Goal: Task Accomplishment & Management: Use online tool/utility

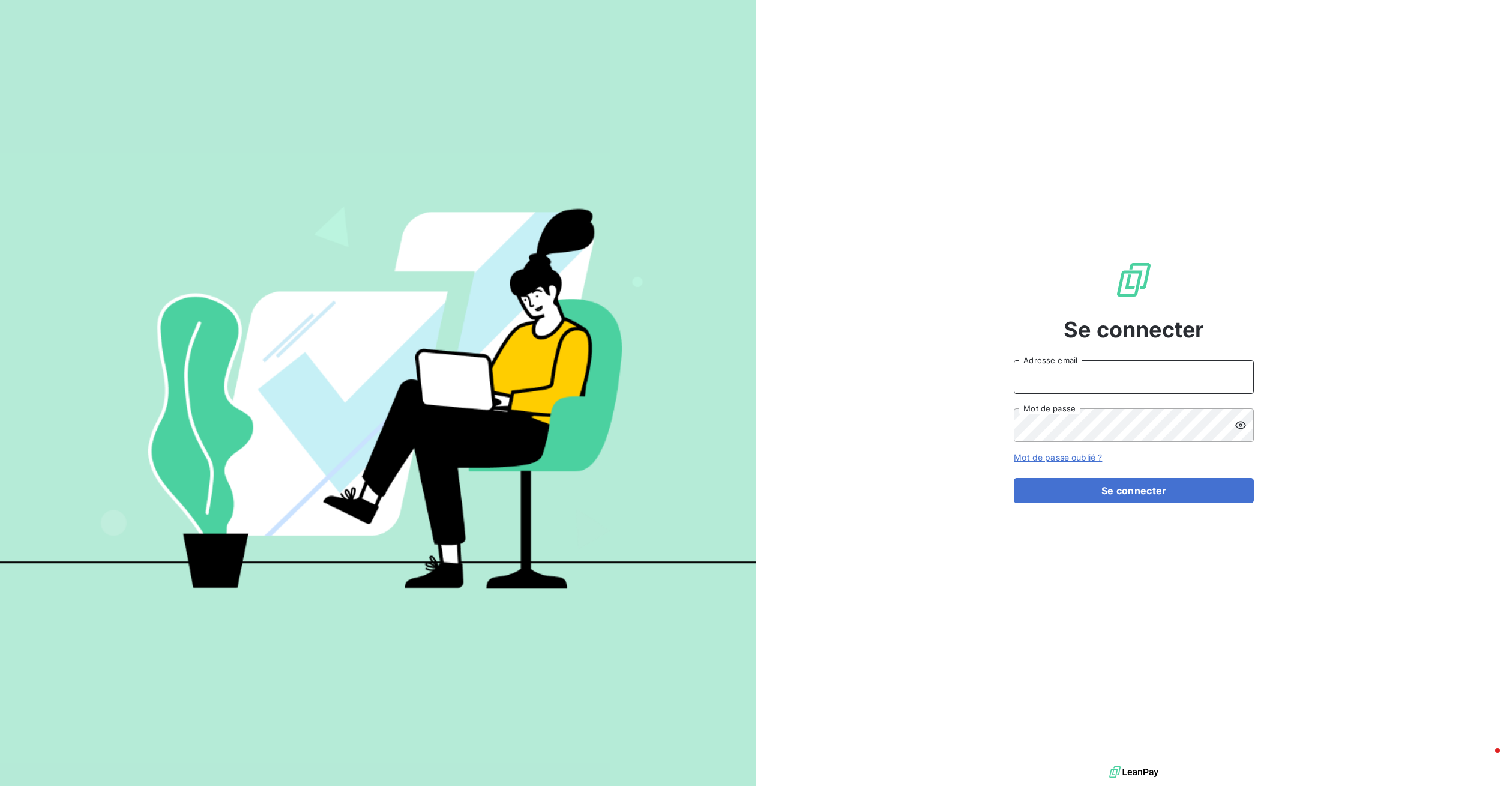
click at [1137, 383] on input "Adresse email" at bounding box center [1134, 377] width 240 height 34
type input "[EMAIL_ADDRESS][DOMAIN_NAME]"
click at [1151, 482] on button "Se connecter" at bounding box center [1134, 490] width 240 height 25
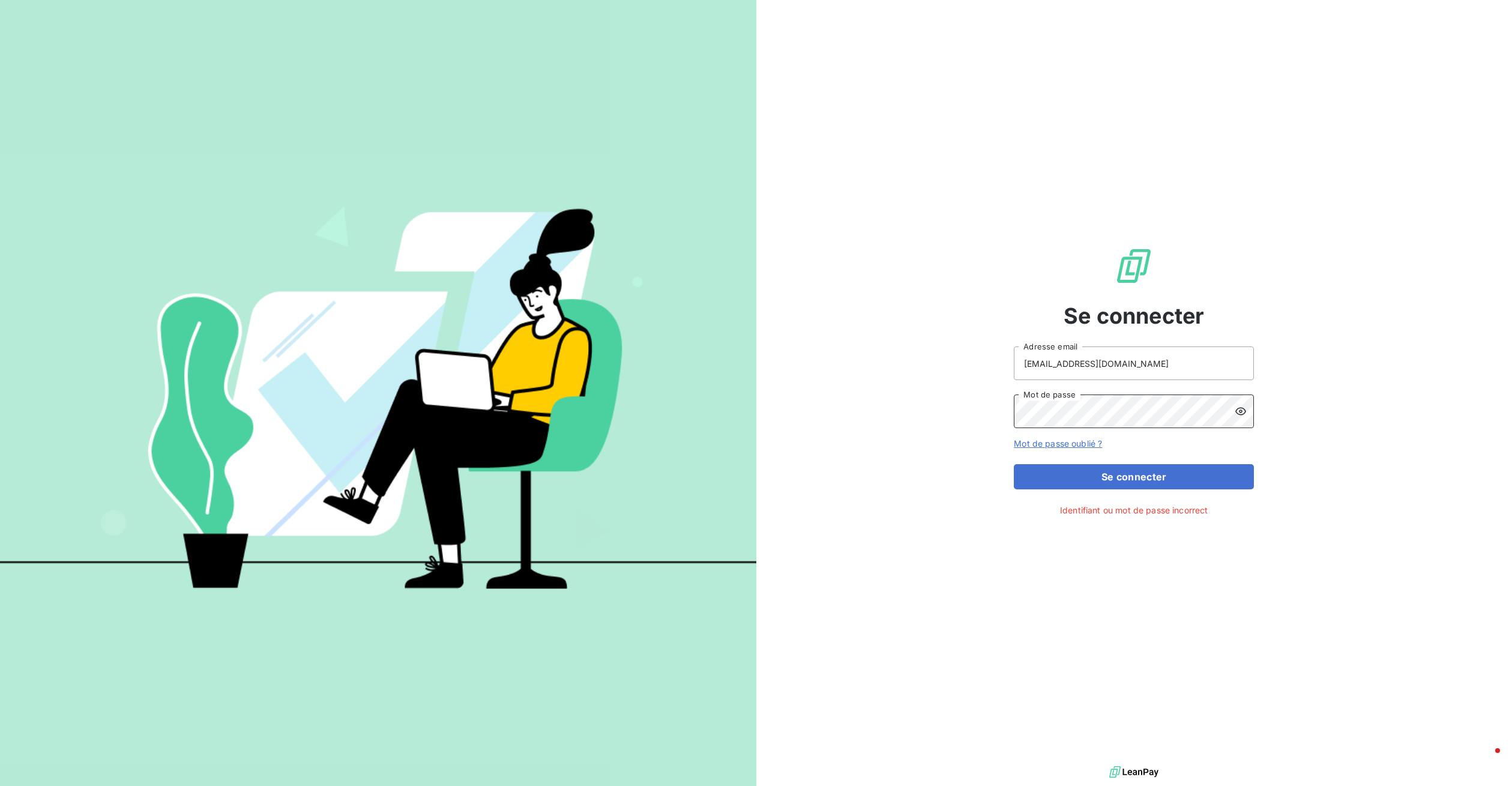
click at [917, 401] on div "Se connecter [EMAIL_ADDRESS][DOMAIN_NAME] Adresse email Mot de passe Mot de pas…" at bounding box center [1135, 382] width 756 height 763
click at [1185, 475] on button "Se connecter" at bounding box center [1134, 477] width 240 height 25
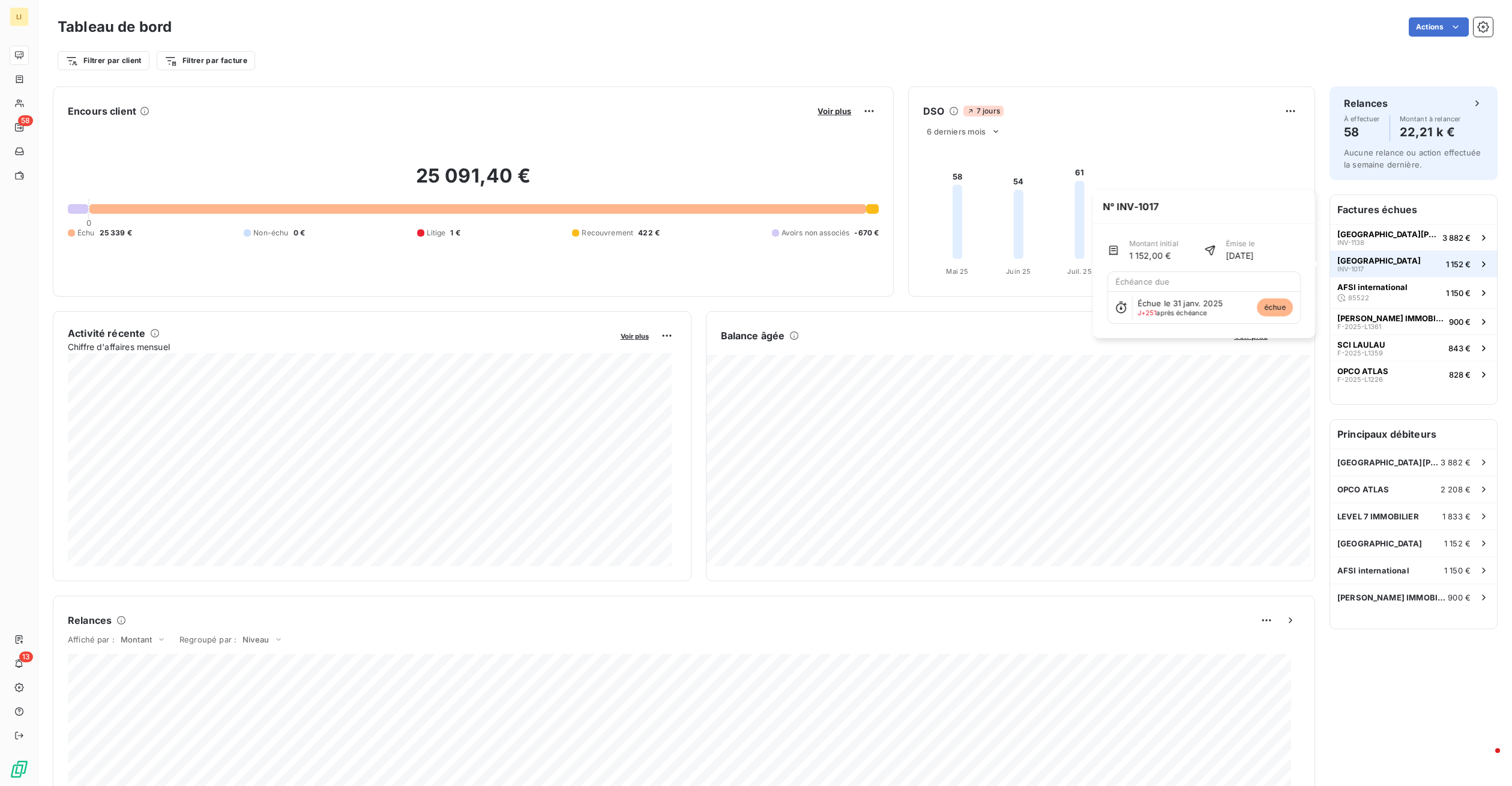
click at [1374, 258] on span "[GEOGRAPHIC_DATA]" at bounding box center [1379, 260] width 83 height 10
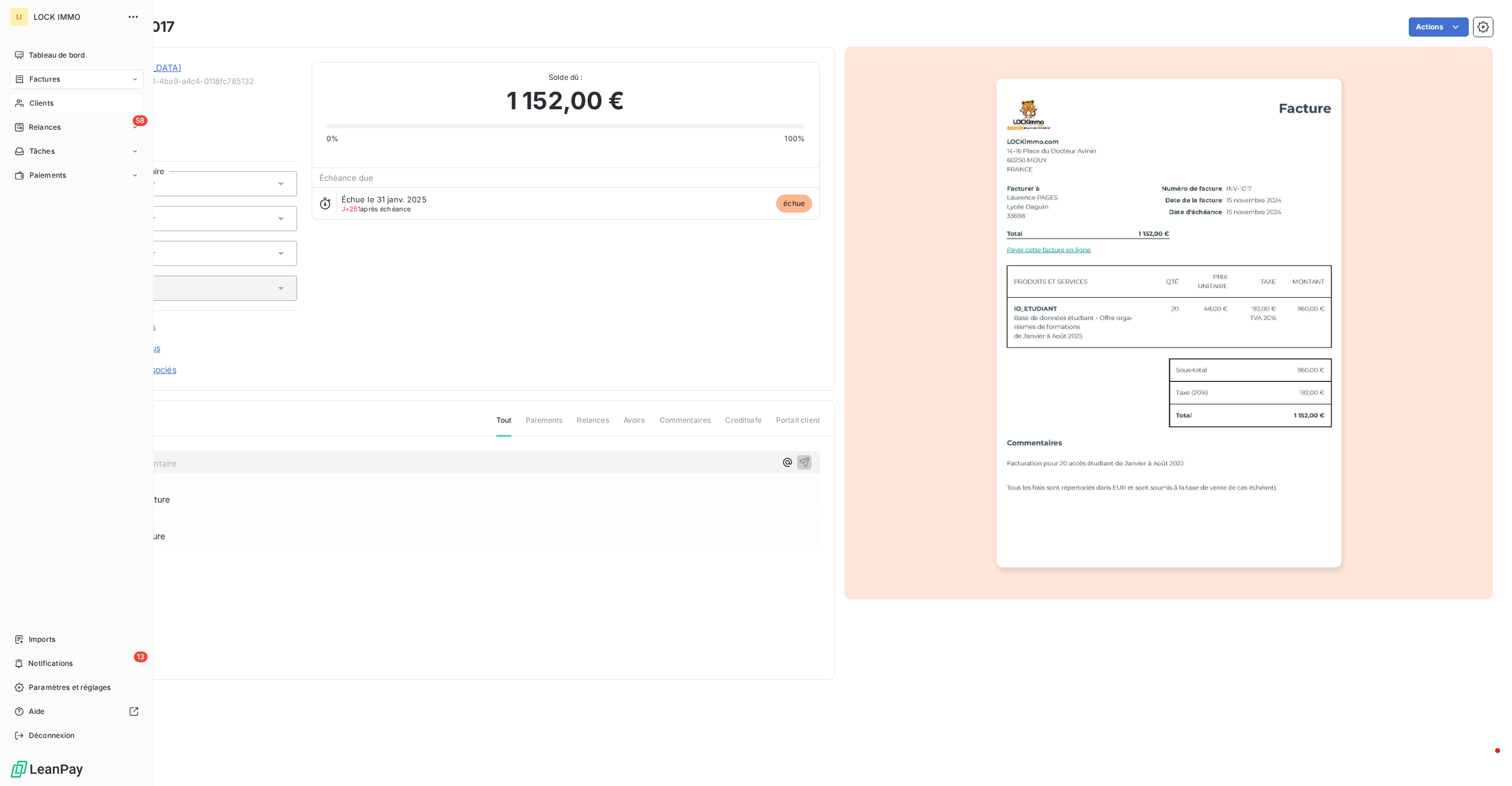
click at [31, 103] on span "Clients" at bounding box center [41, 103] width 24 height 11
